Goal: Transaction & Acquisition: Download file/media

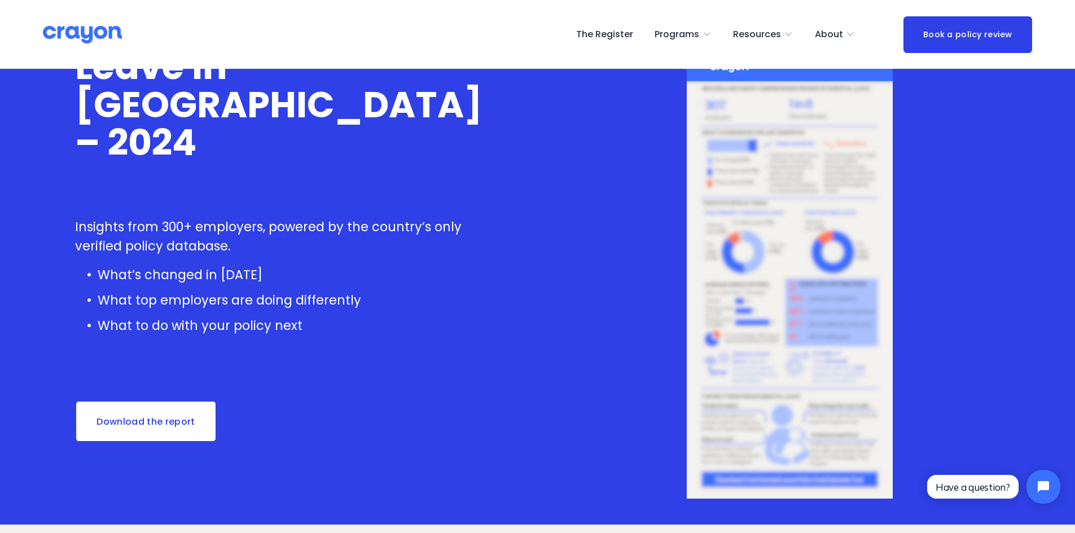
scroll to position [113, 0]
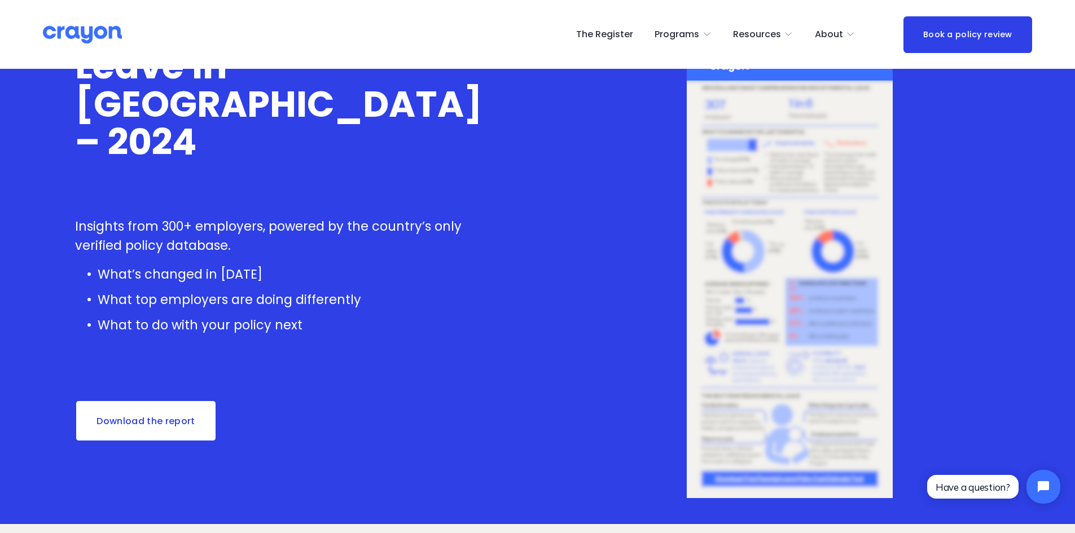
click at [171, 416] on link "Download the report" at bounding box center [146, 421] width 142 height 42
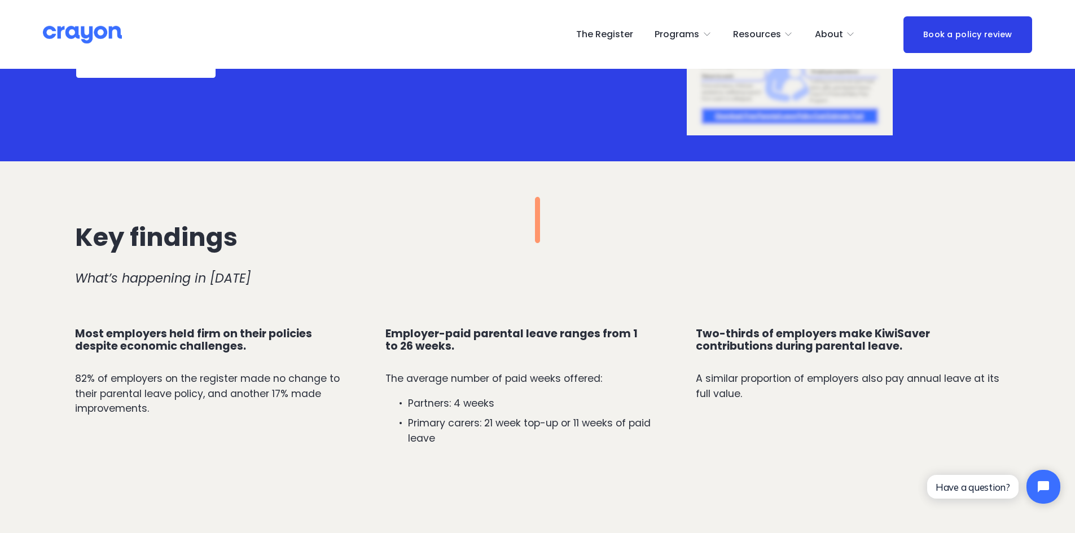
scroll to position [508, 0]
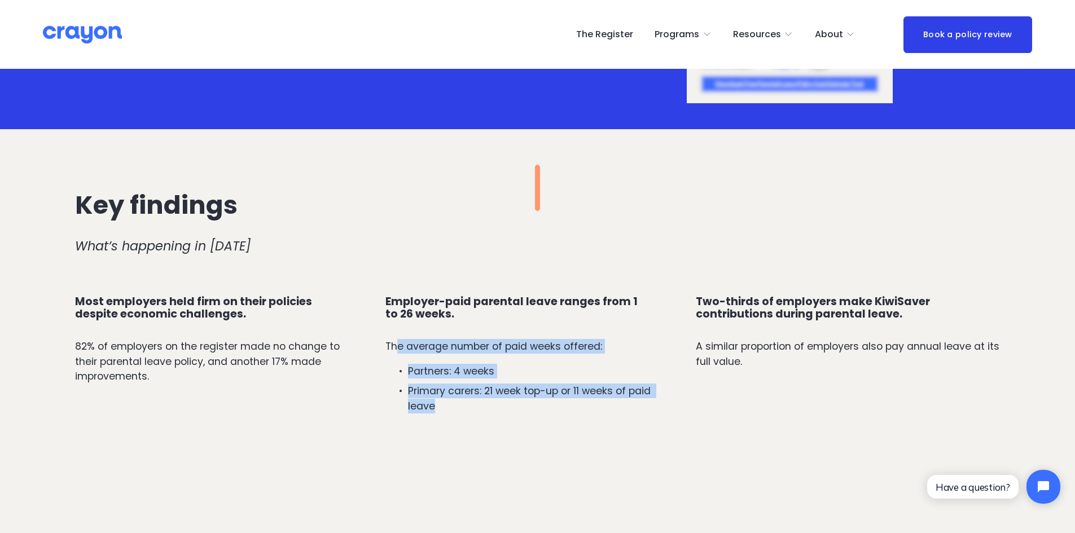
drag, startPoint x: 397, startPoint y: 345, endPoint x: 561, endPoint y: 404, distance: 174.7
click at [561, 404] on div "Employer-paid parental leave ranges from 1 to 26 weeks. The average number of p…" at bounding box center [517, 355] width 265 height 118
click at [470, 366] on p "Partners: 4 weeks" at bounding box center [529, 371] width 243 height 15
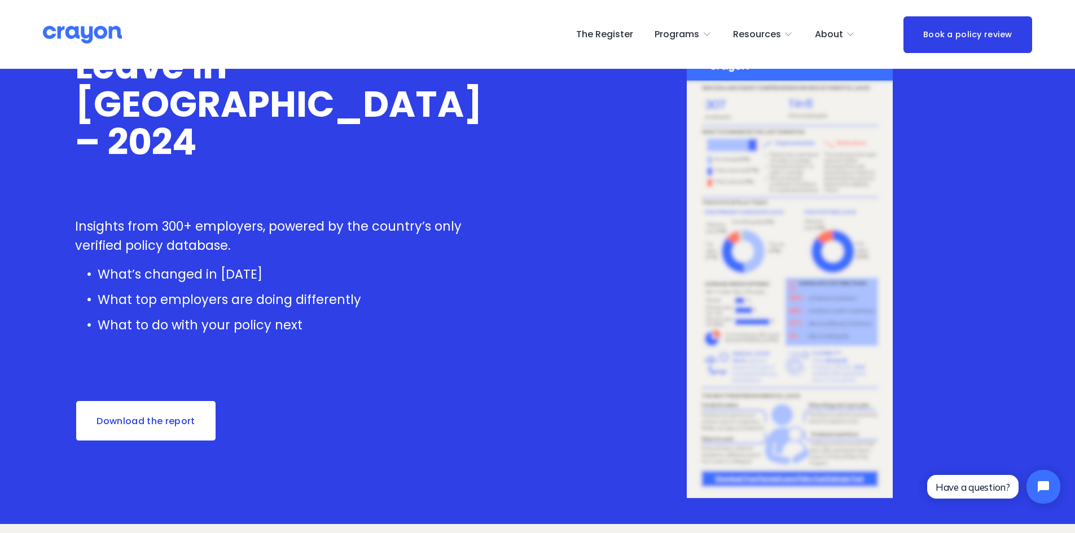
scroll to position [0, 0]
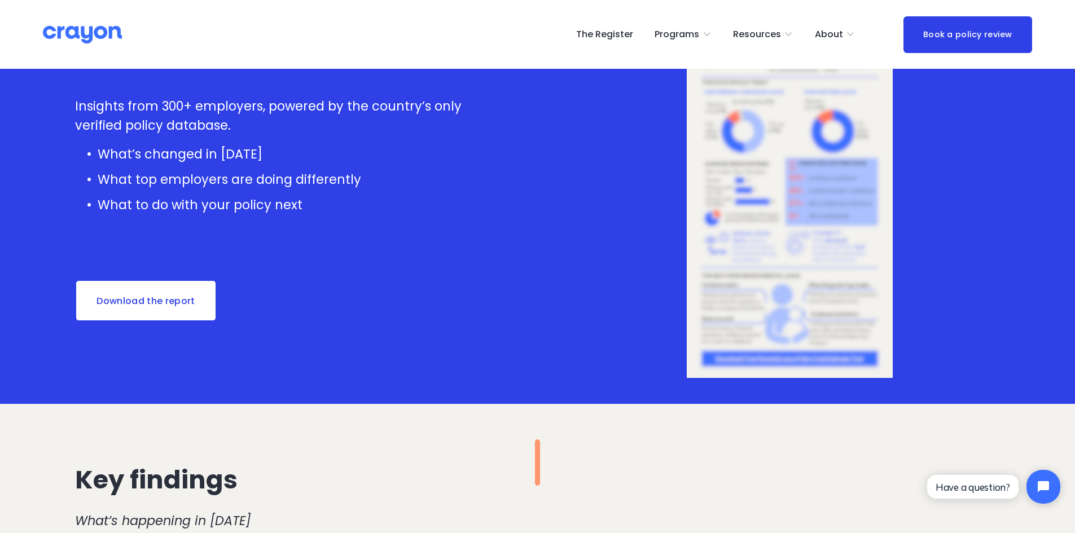
scroll to position [282, 0]
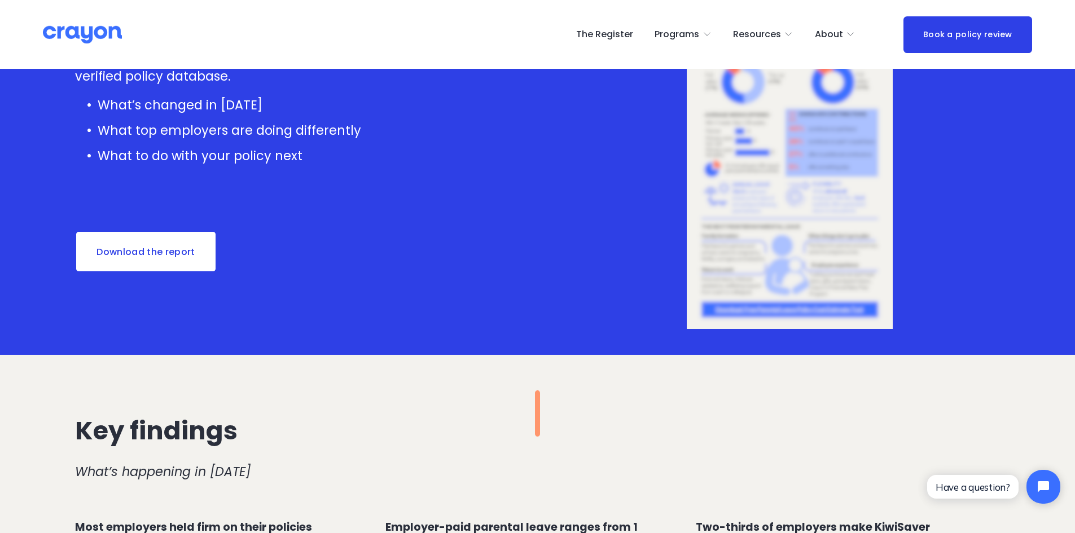
click at [173, 250] on link "Download the report" at bounding box center [146, 252] width 142 height 42
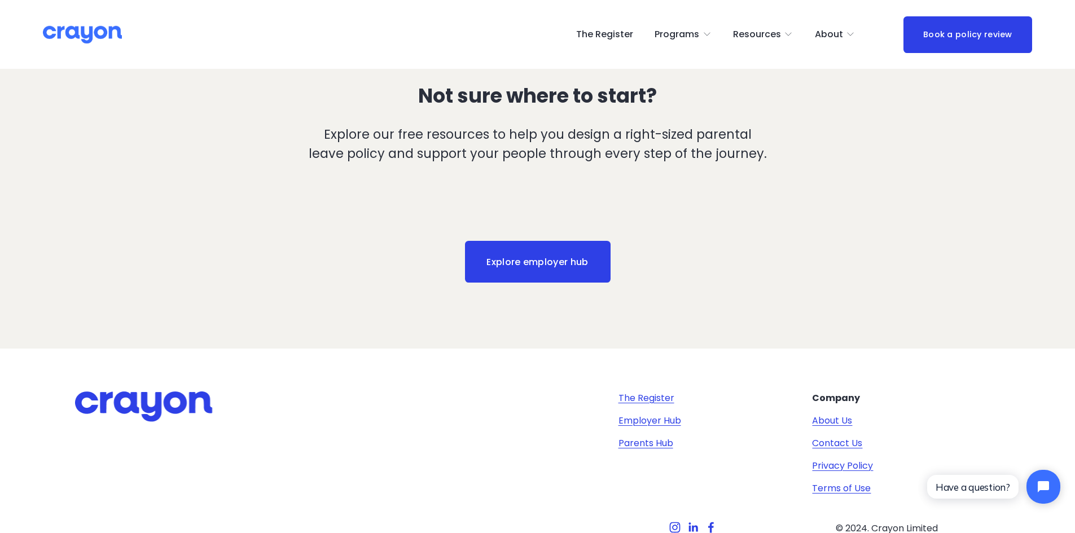
scroll to position [2167, 0]
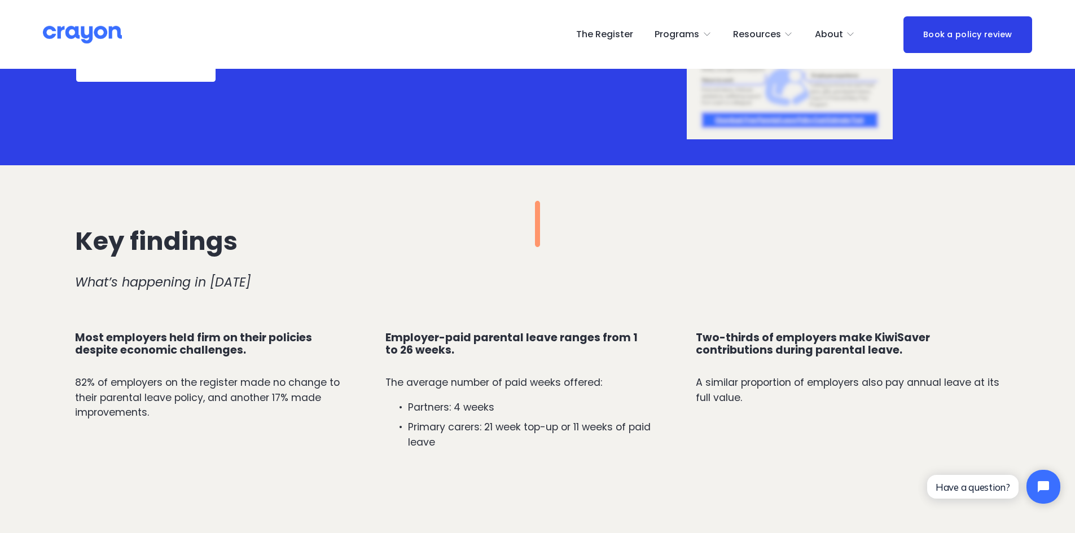
scroll to position [249, 0]
